Goal: Information Seeking & Learning: Learn about a topic

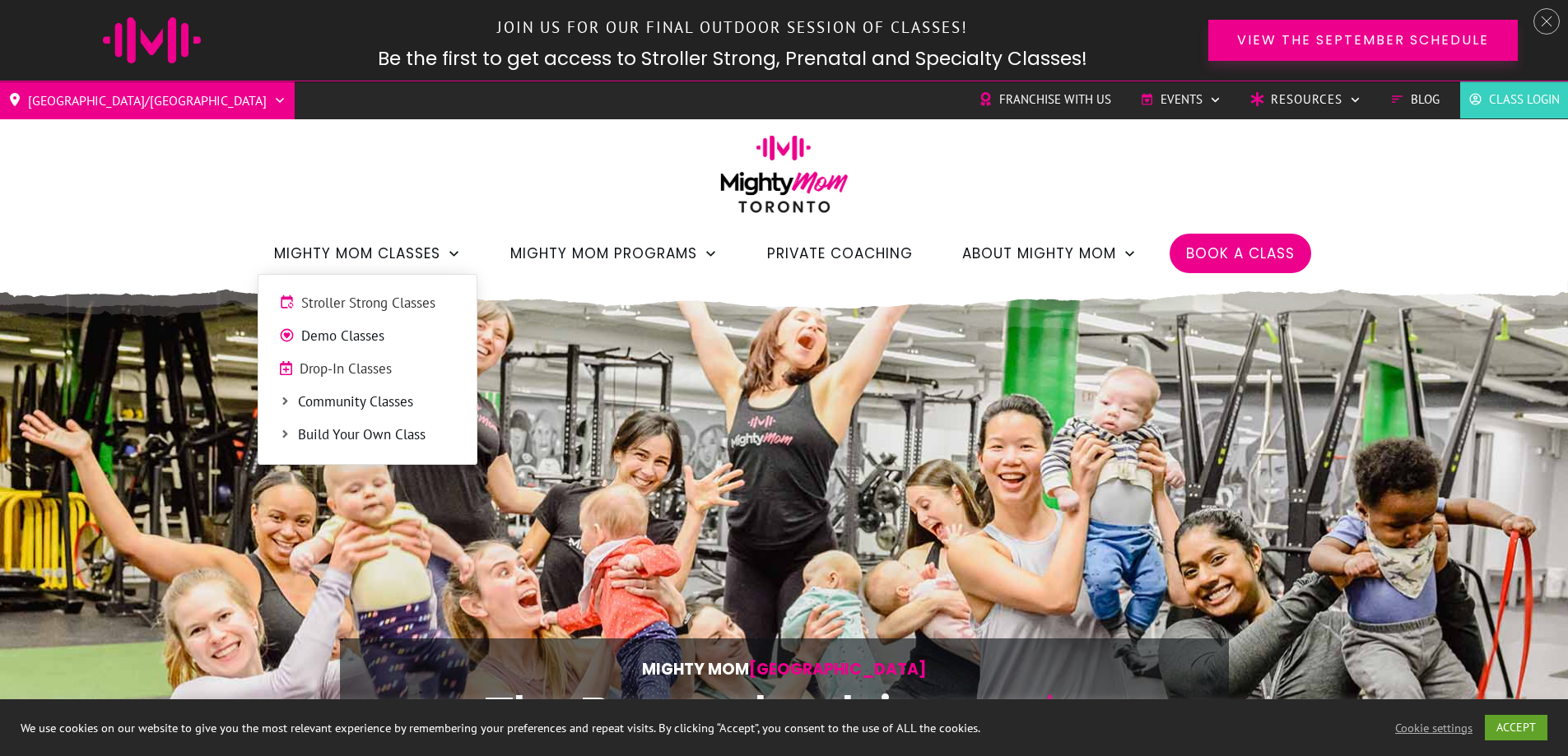
click at [353, 403] on span "Community Classes" at bounding box center [376, 402] width 158 height 21
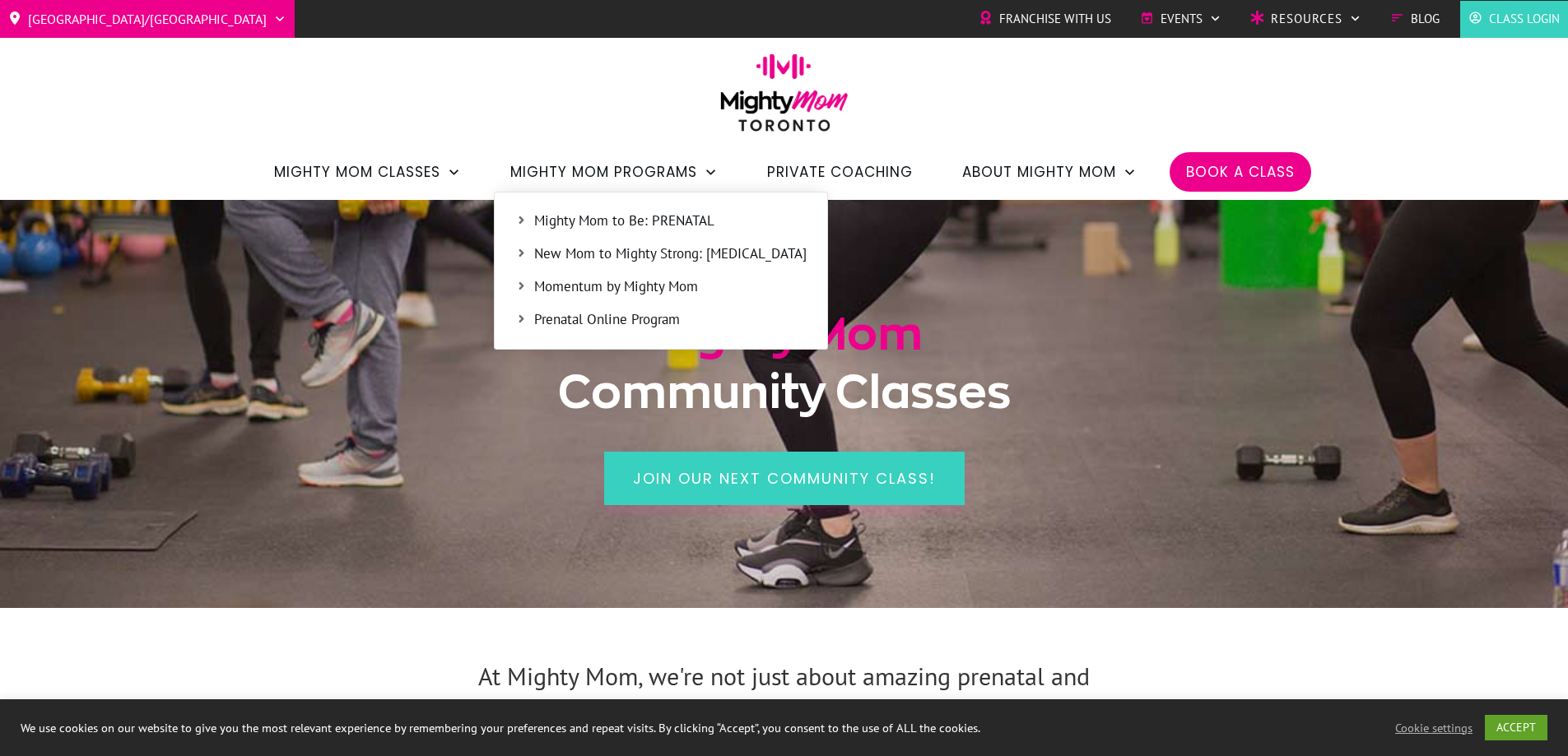
click at [589, 255] on span "New Mom to Mighty Strong: [MEDICAL_DATA]" at bounding box center [671, 254] width 272 height 21
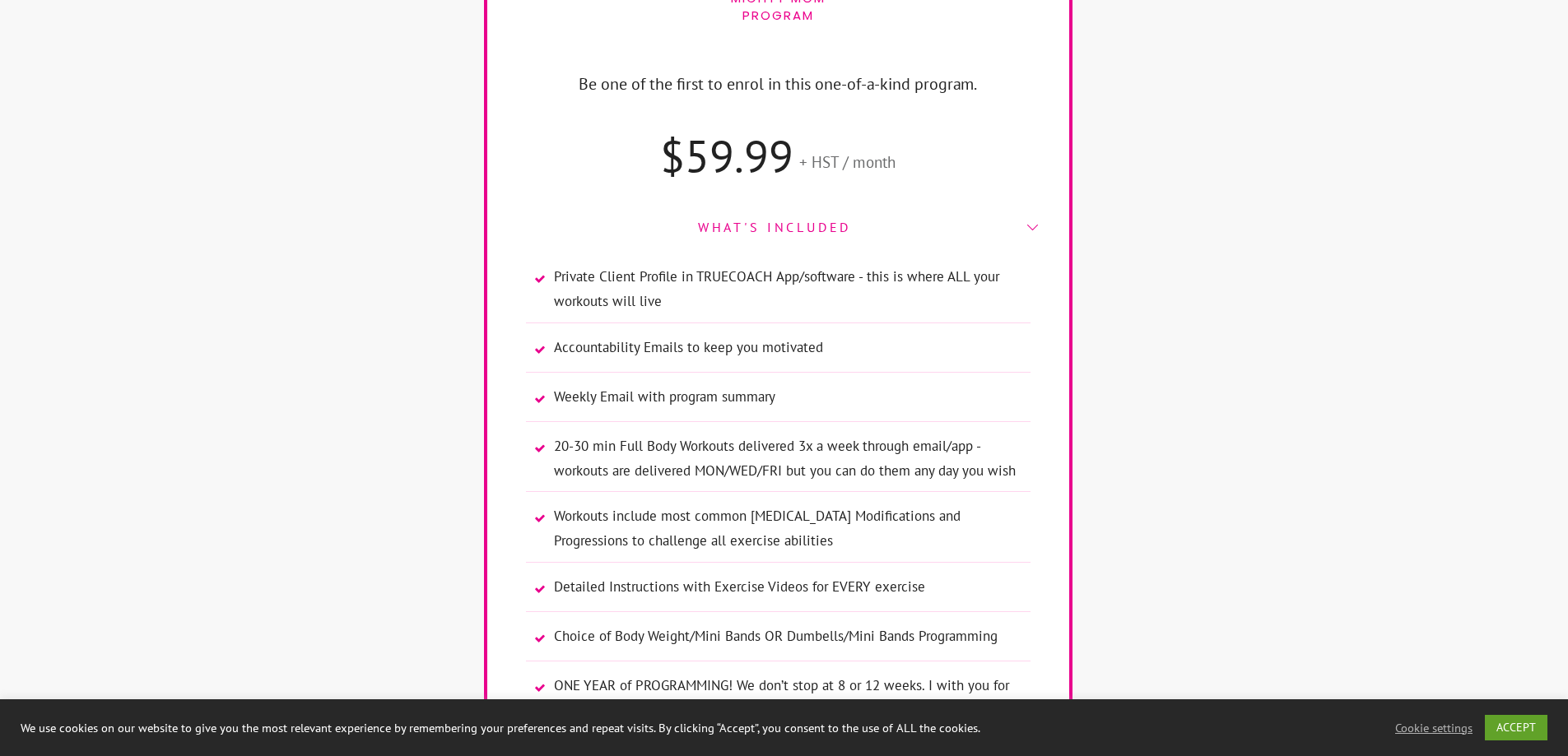
scroll to position [10864, 0]
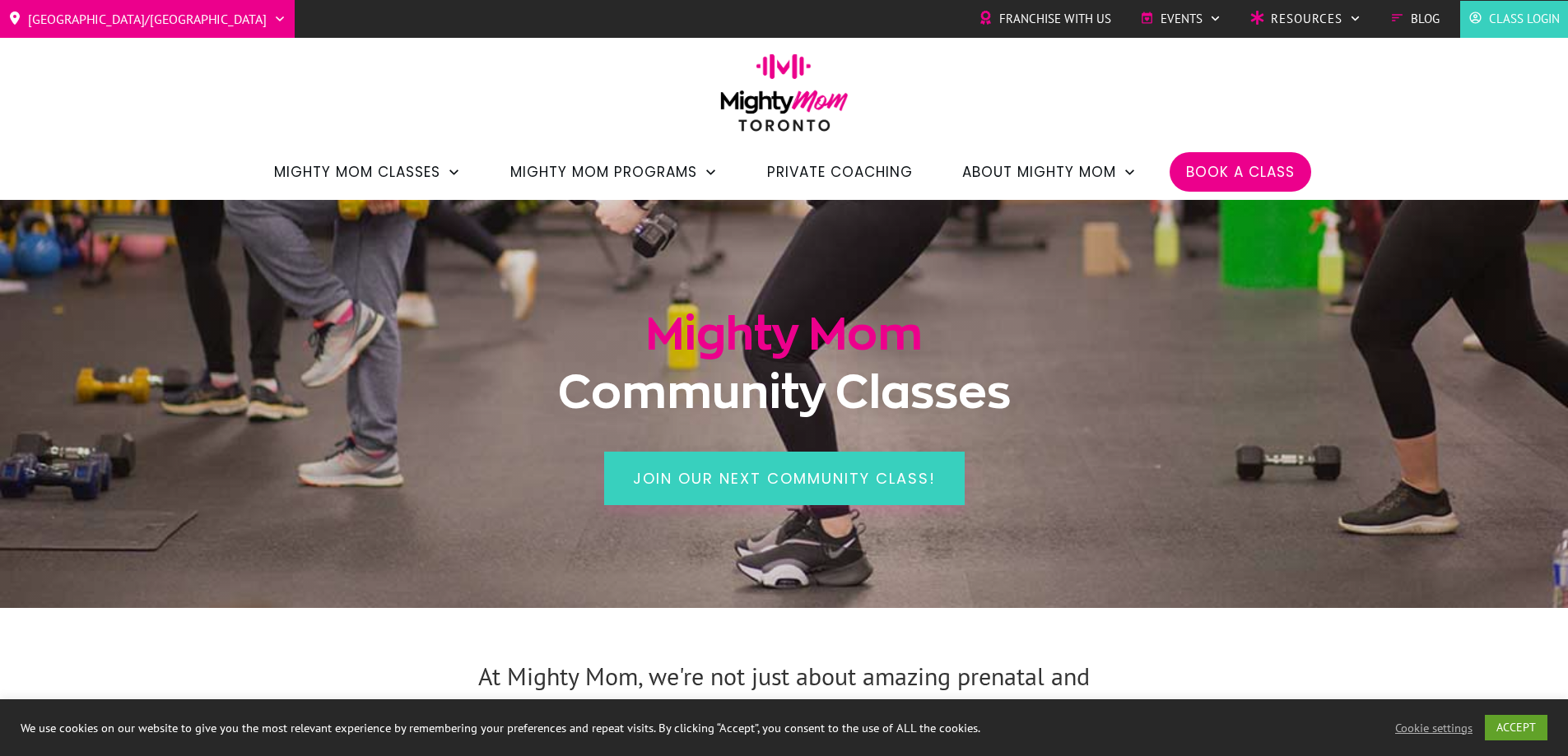
click at [408, 79] on div "Toronto/GTA Barrie Etobicoke North York West Franchise with Us Events Charity S…" at bounding box center [784, 100] width 1568 height 200
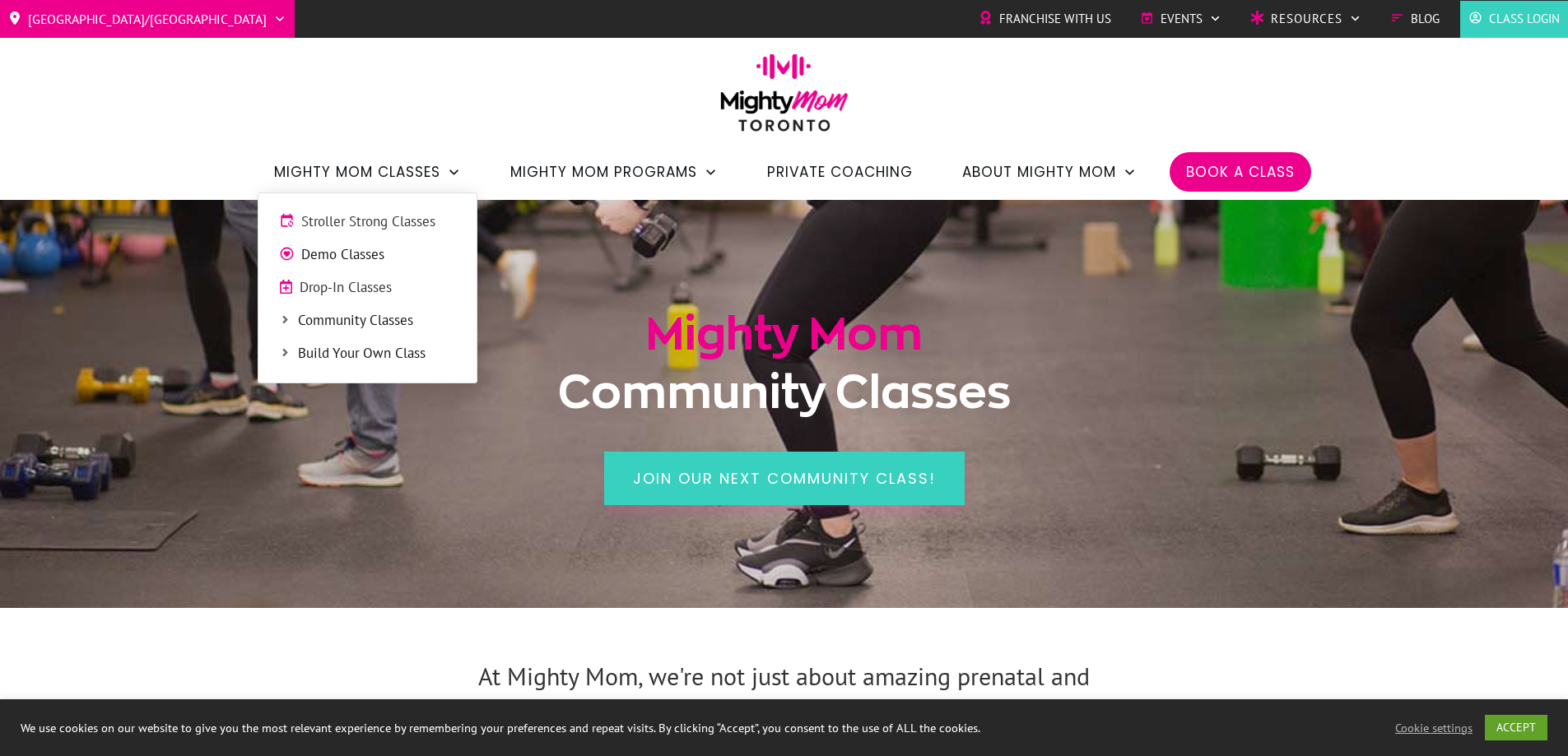
click at [398, 288] on span "Drop-In Classes" at bounding box center [377, 288] width 156 height 21
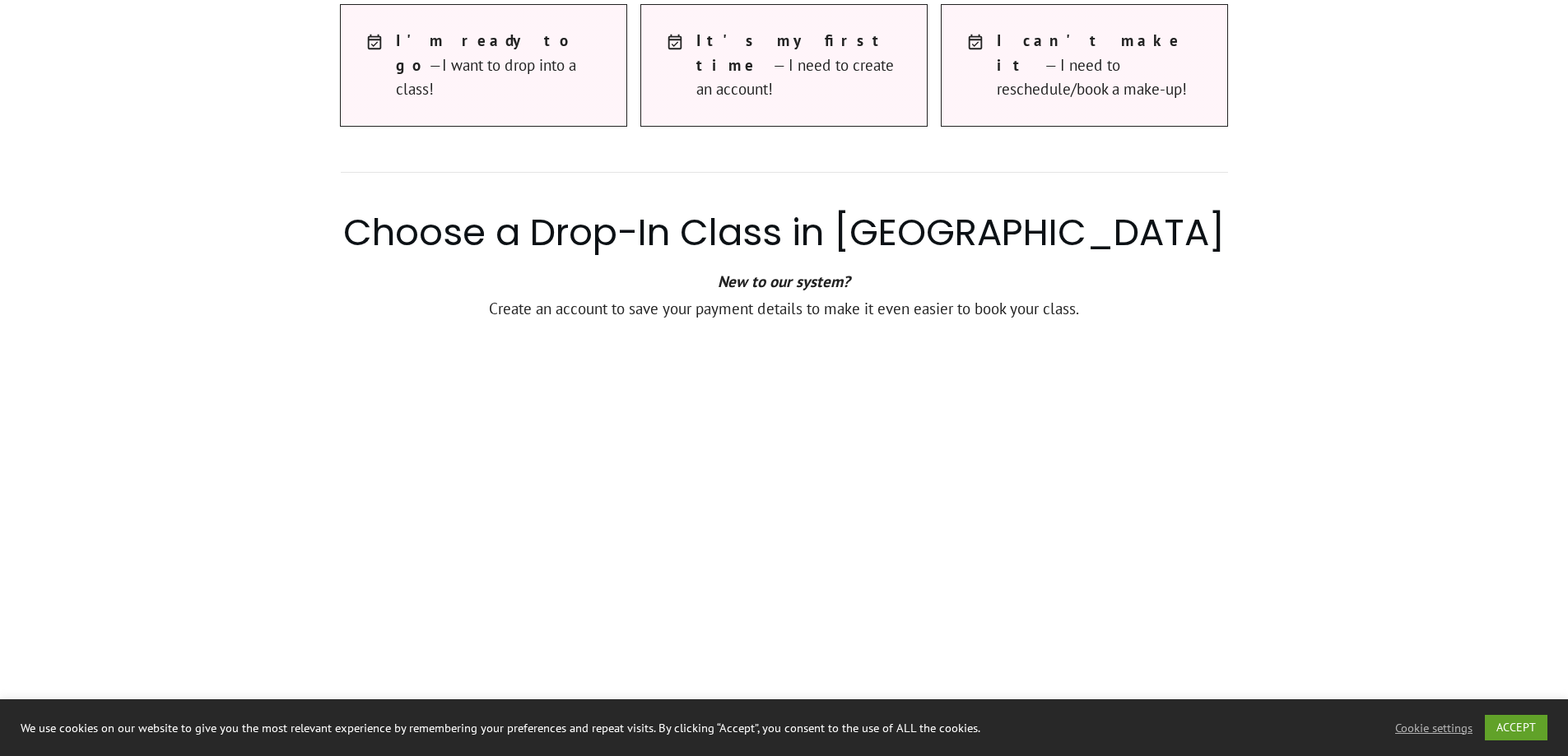
scroll to position [1070, 0]
